Goal: Information Seeking & Learning: Learn about a topic

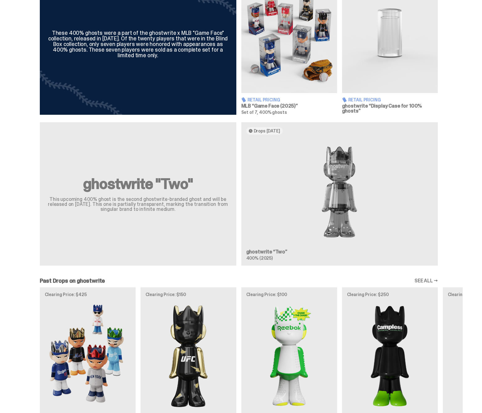
scroll to position [412, 0]
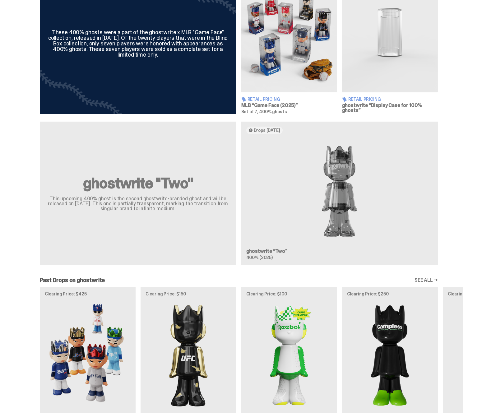
click at [349, 184] on div "ghostwrite "Two" This upcoming 400% ghost is the second ghostwrite-branded ghos…" at bounding box center [238, 195] width 447 height 149
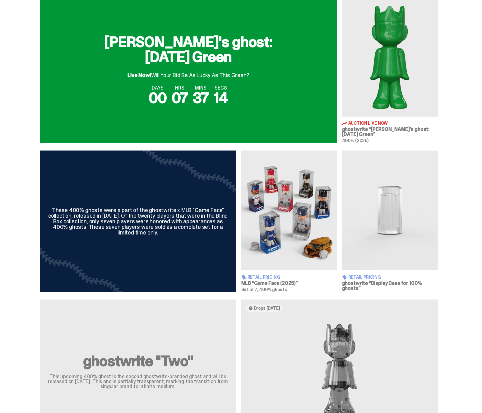
scroll to position [0, 0]
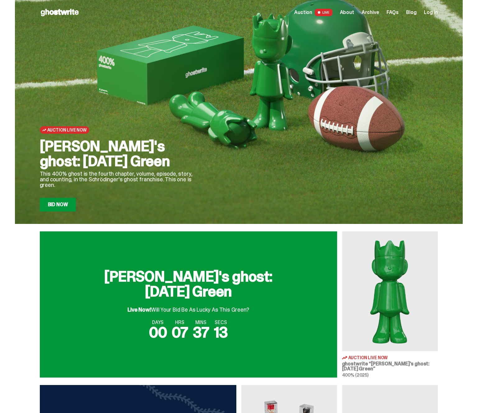
click at [374, 14] on span "Archive" at bounding box center [369, 12] width 17 height 5
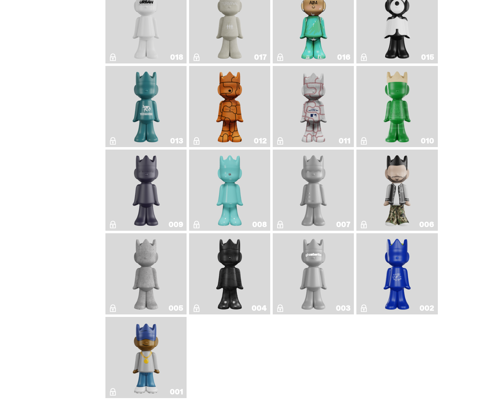
scroll to position [918, 0]
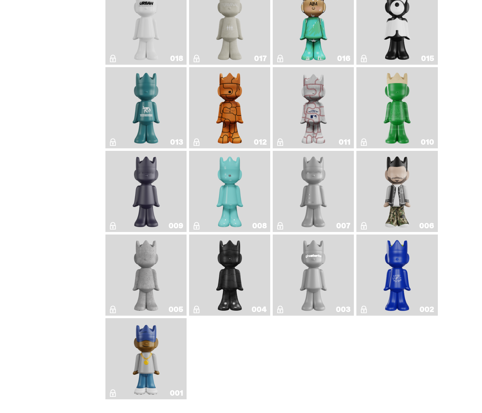
click at [318, 268] on img "ghostwriter" at bounding box center [313, 275] width 33 height 76
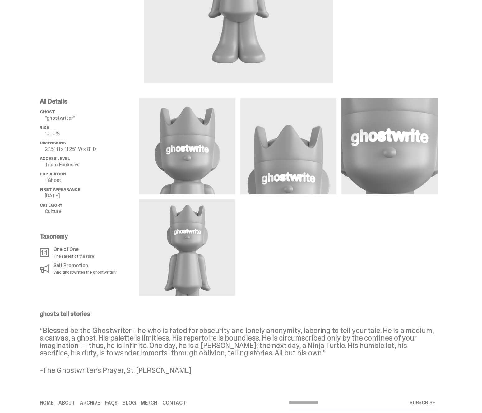
scroll to position [164, 0]
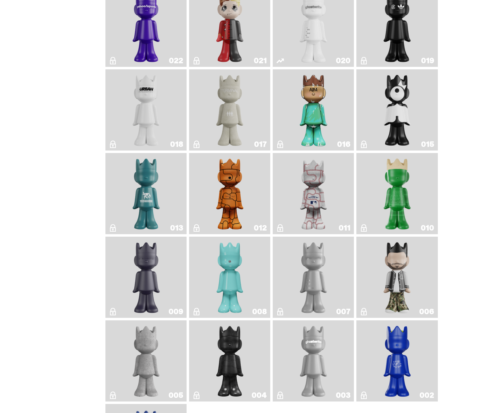
scroll to position [832, 0]
click at [318, 40] on img "ghost" at bounding box center [313, 27] width 43 height 76
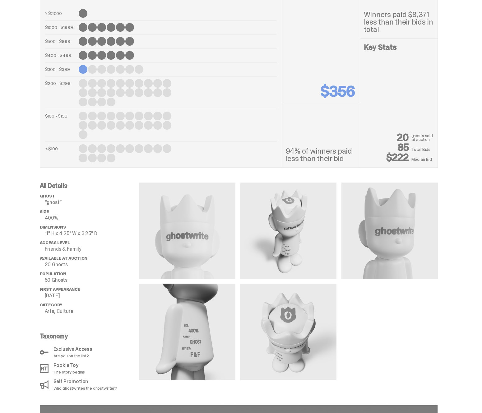
scroll to position [400, 0]
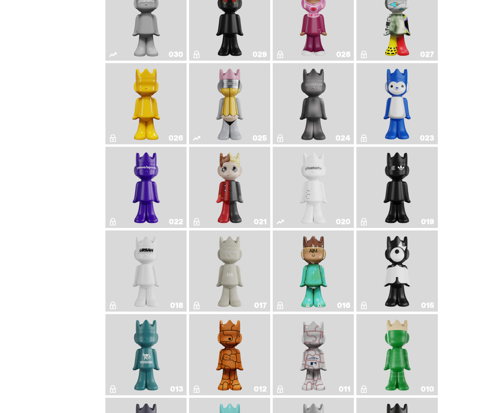
scroll to position [652, 0]
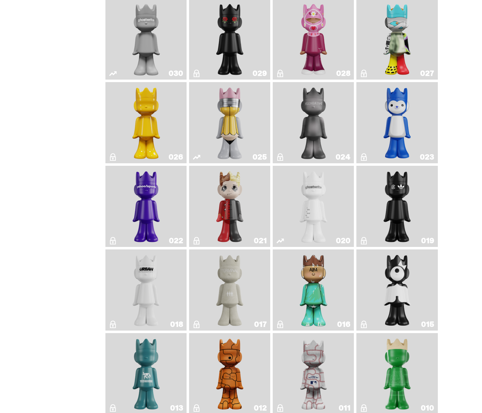
click at [320, 218] on img "ghost" at bounding box center [313, 206] width 43 height 76
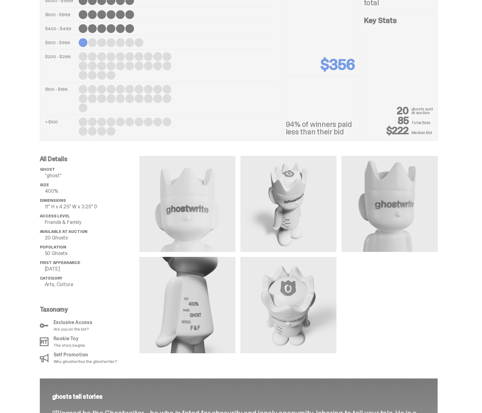
scroll to position [407, 0]
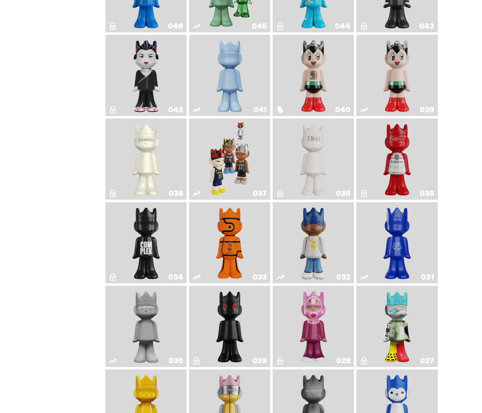
scroll to position [362, 0]
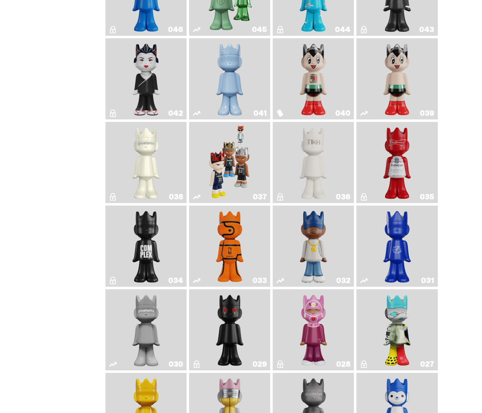
click at [146, 156] on img "1A" at bounding box center [146, 162] width 33 height 76
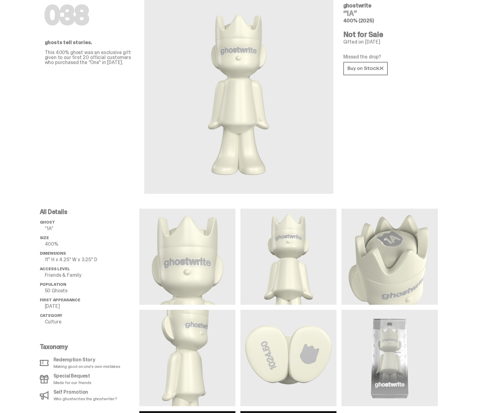
scroll to position [32, 0]
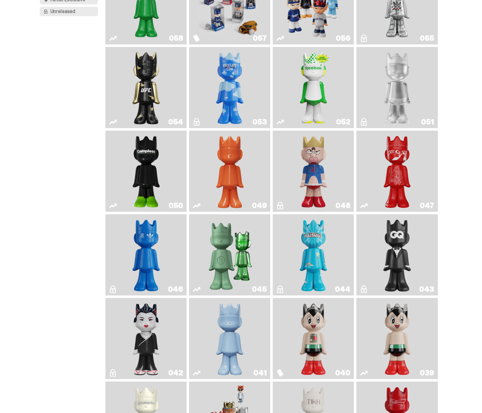
scroll to position [102, 0]
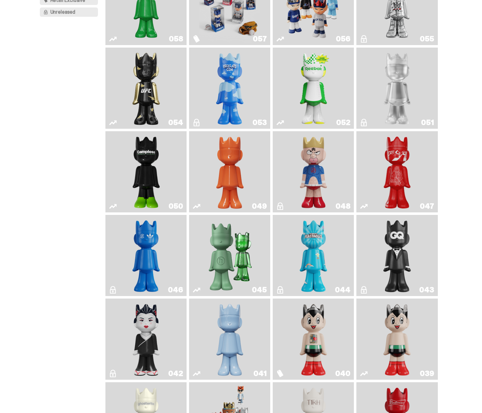
click at [400, 118] on img "LLLoyalty" at bounding box center [396, 88] width 33 height 76
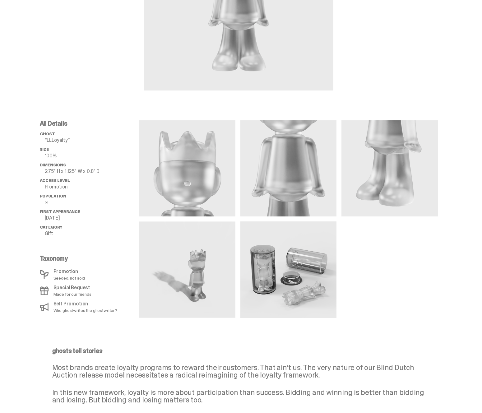
scroll to position [144, 0]
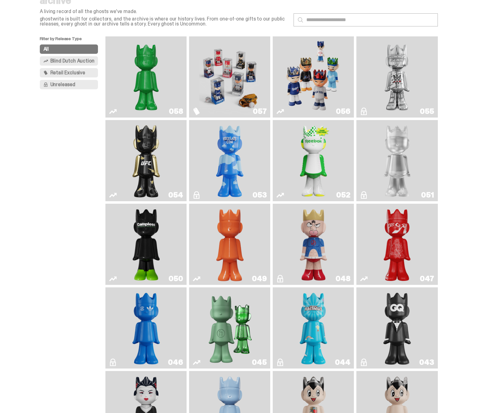
scroll to position [29, 0]
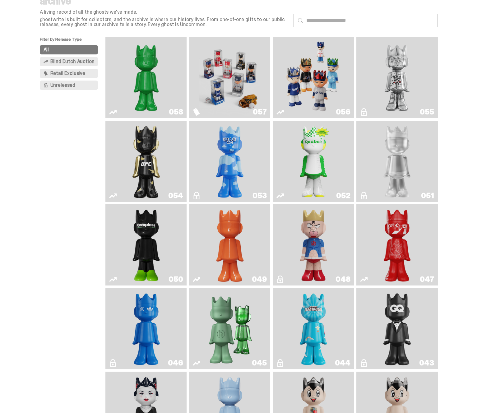
click at [167, 176] on link "054" at bounding box center [146, 161] width 74 height 76
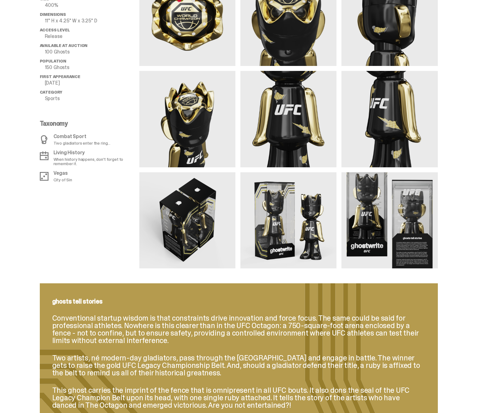
scroll to position [471, 0]
